Goal: Task Accomplishment & Management: Use online tool/utility

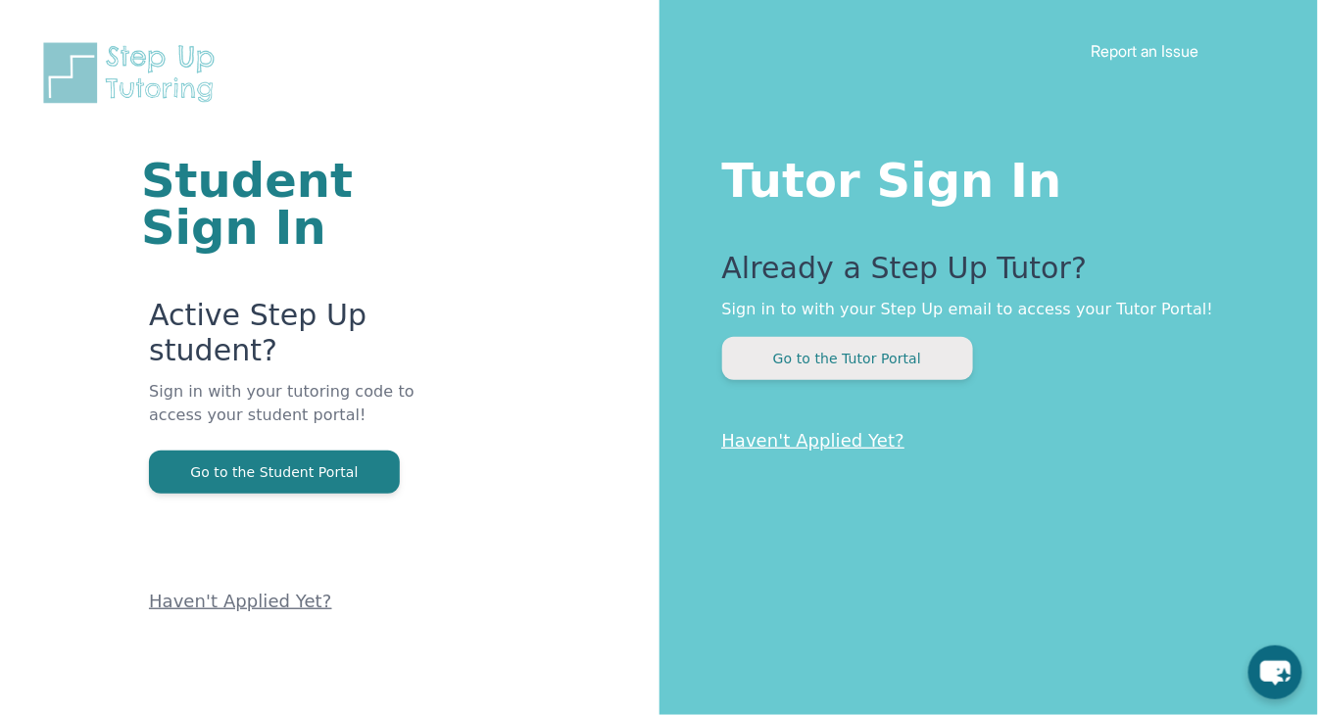
click at [885, 365] on button "Go to the Tutor Portal" at bounding box center [847, 358] width 251 height 43
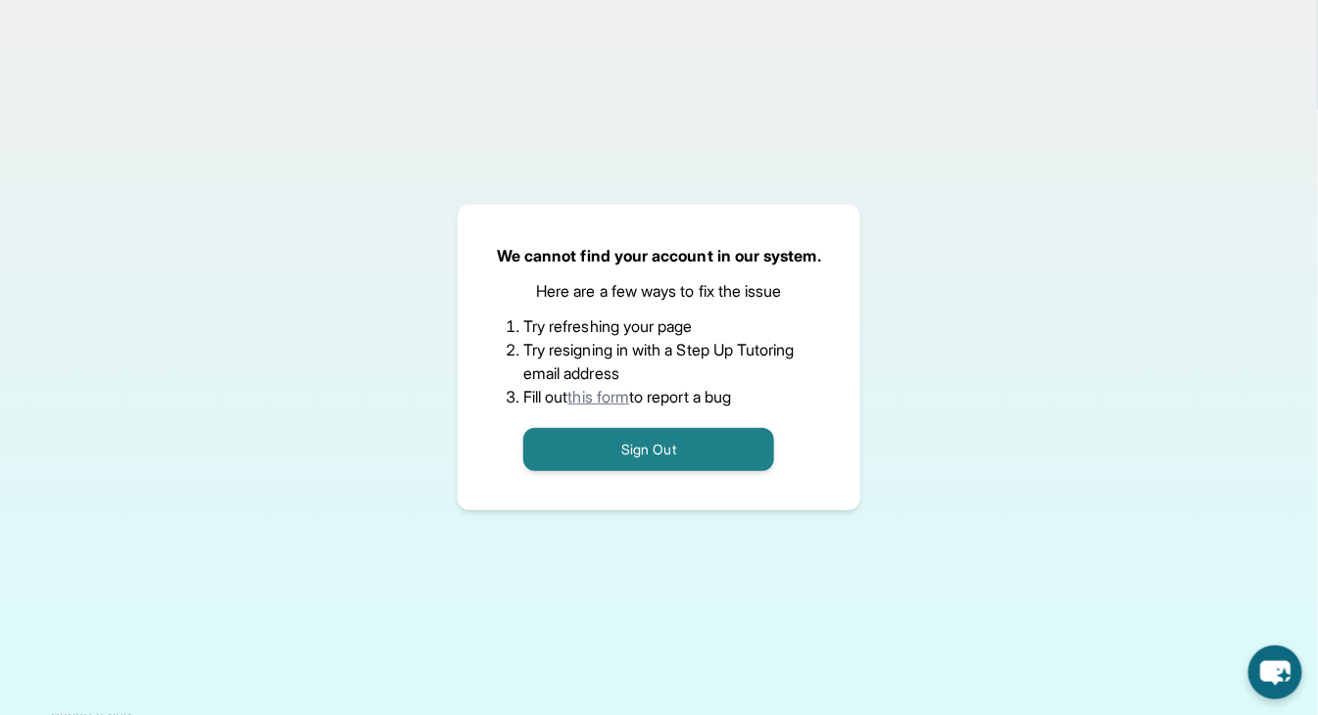
scroll to position [24, 0]
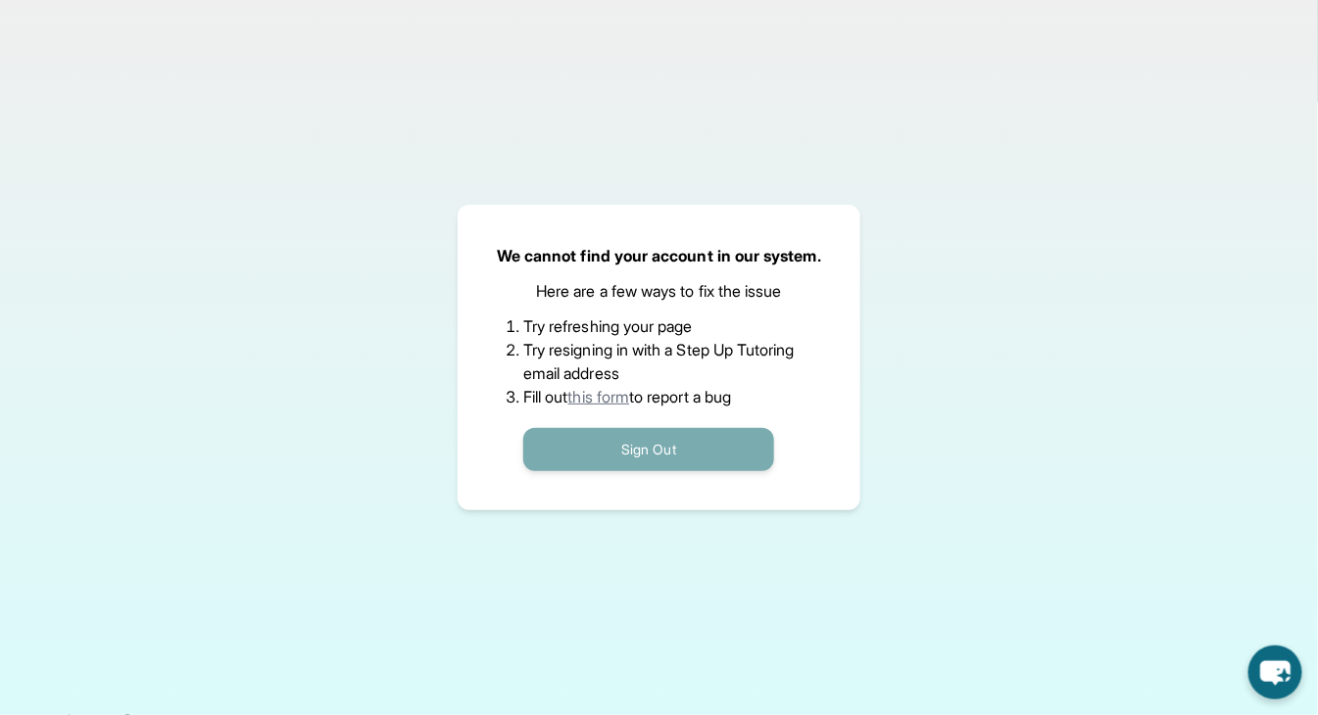
click at [644, 441] on button "Sign Out" at bounding box center [648, 449] width 251 height 43
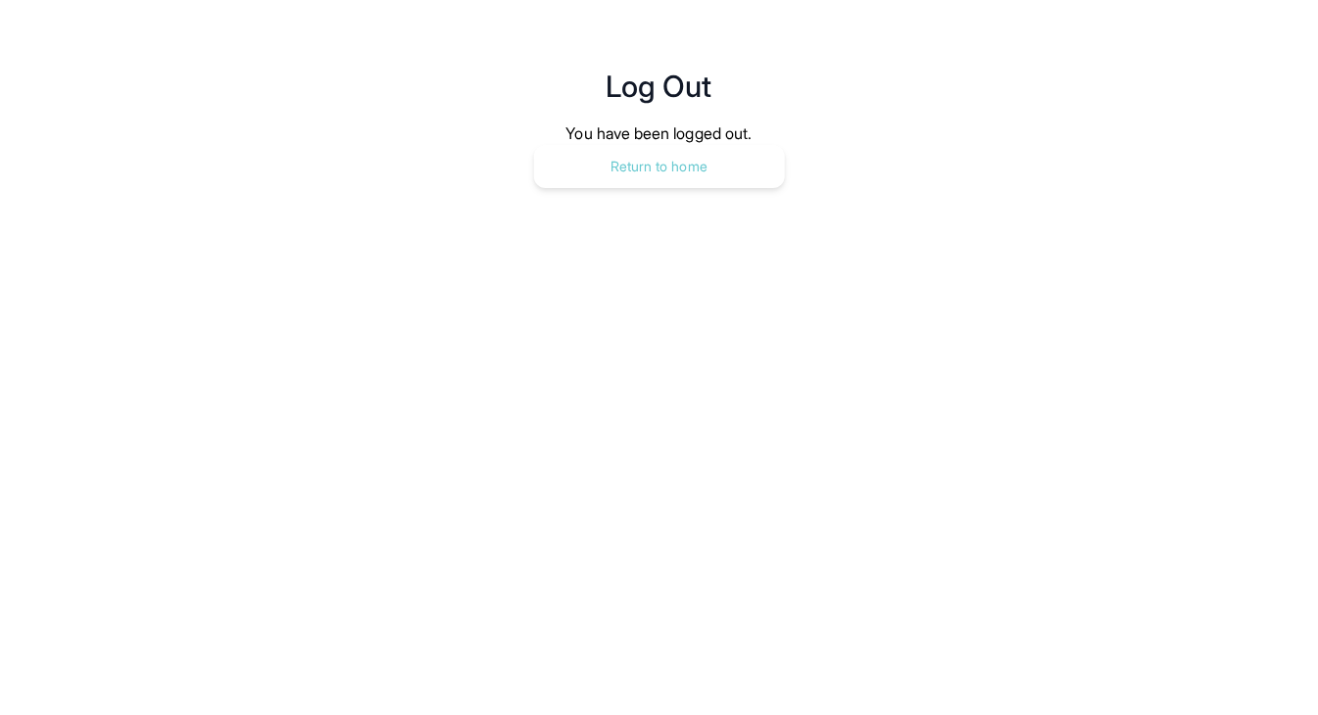
click at [664, 174] on button "Return to home" at bounding box center [659, 166] width 251 height 43
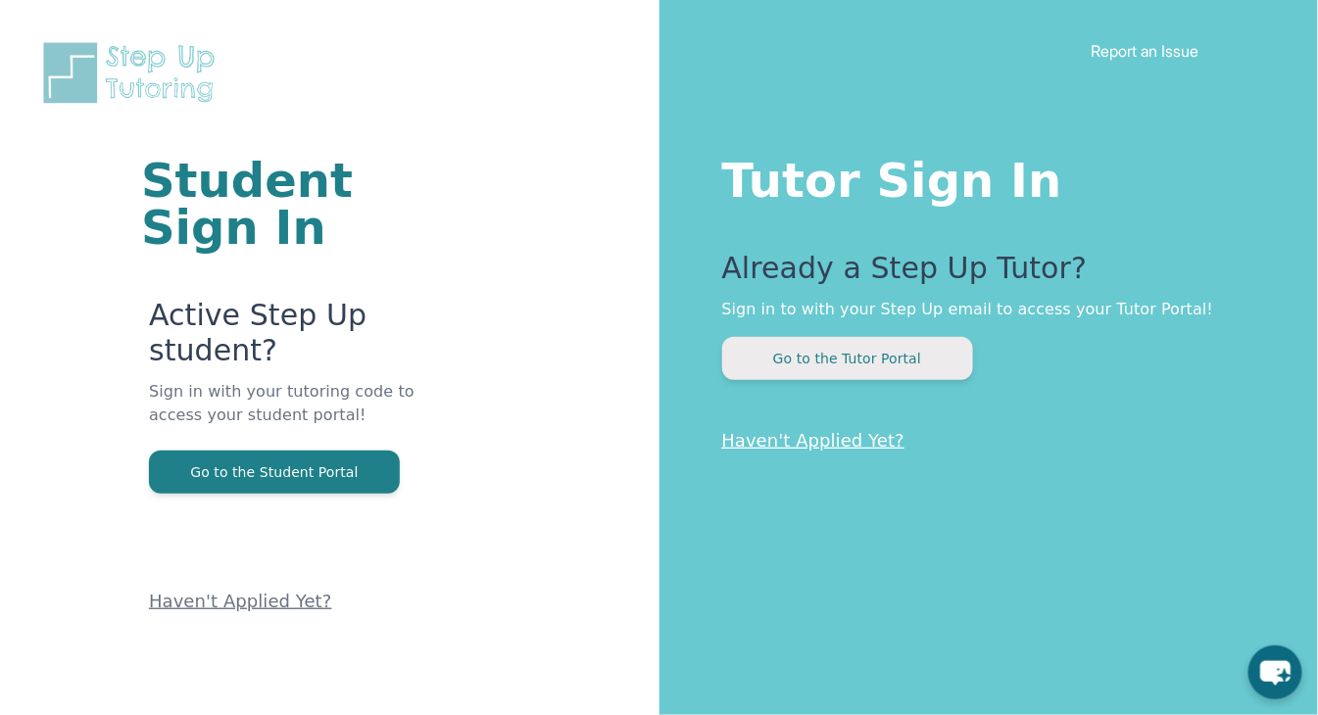
click at [876, 363] on button "Go to the Tutor Portal" at bounding box center [847, 358] width 251 height 43
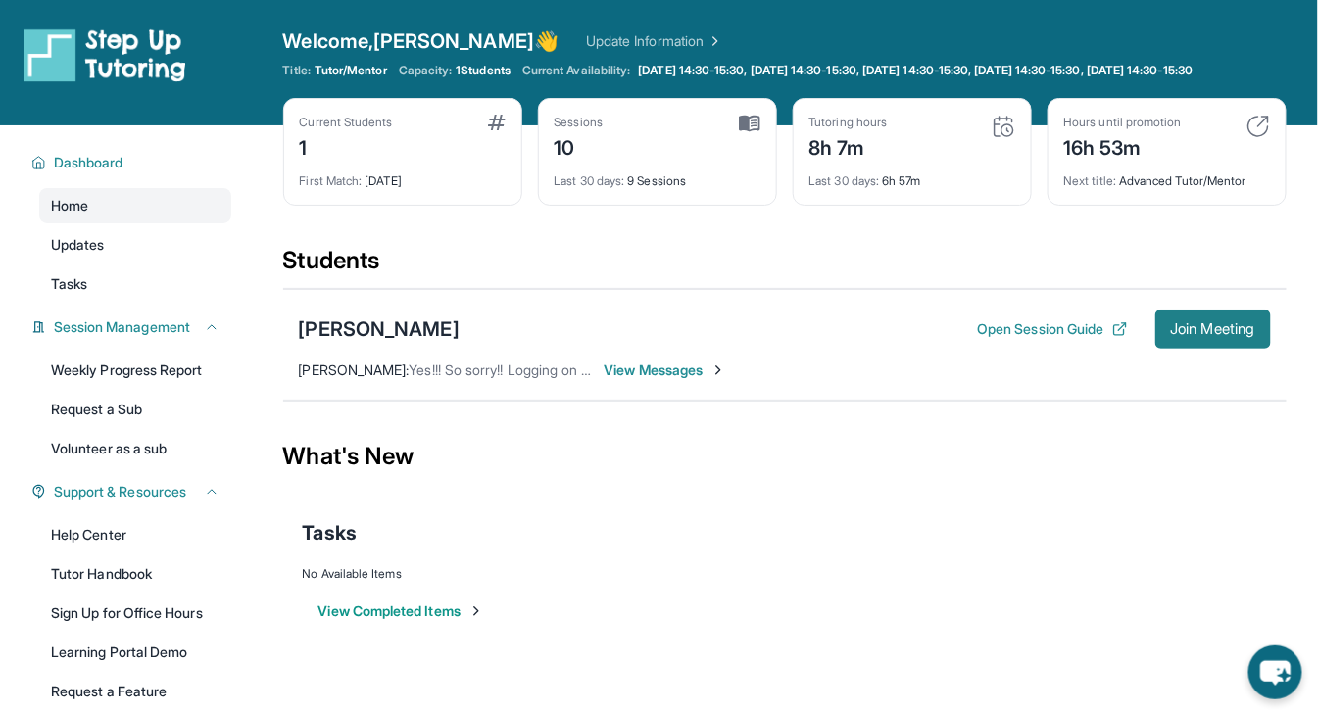
click at [1248, 333] on button "Join Meeting" at bounding box center [1213, 329] width 116 height 39
